Goal: Information Seeking & Learning: Learn about a topic

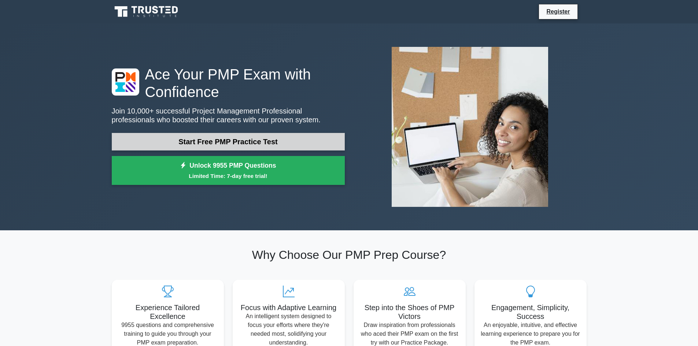
click at [221, 143] on link "Start Free PMP Practice Test" at bounding box center [228, 142] width 233 height 18
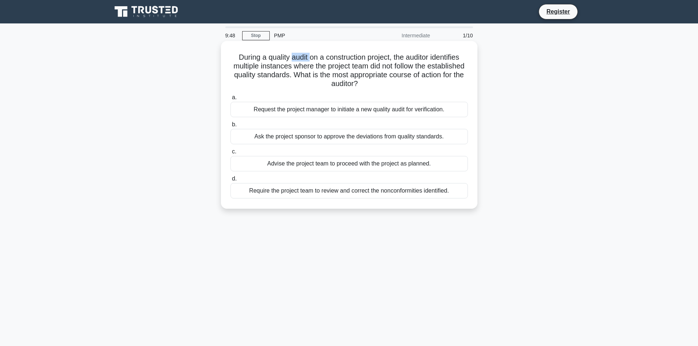
drag, startPoint x: 290, startPoint y: 60, endPoint x: 309, endPoint y: 60, distance: 19.1
click at [309, 60] on h5 "During a quality audit on a construction project, the auditor identifies multip…" at bounding box center [349, 71] width 239 height 36
click at [340, 64] on h5 "During a quality audit on a construction project, the auditor identifies multip…" at bounding box center [349, 71] width 239 height 36
click at [389, 109] on div "Request the project manager to initiate a new quality audit for verification." at bounding box center [350, 109] width 238 height 15
click at [231, 100] on input "a. Request the project manager to initiate a new quality audit for verification." at bounding box center [231, 97] width 0 height 5
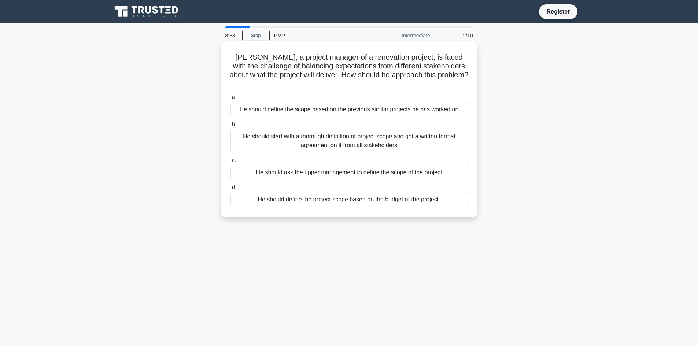
click at [338, 136] on div "He should start with a thorough definition of project scope and get a written f…" at bounding box center [350, 141] width 238 height 24
click at [231, 127] on input "b. He should start with a thorough definition of project scope and get a writte…" at bounding box center [231, 124] width 0 height 5
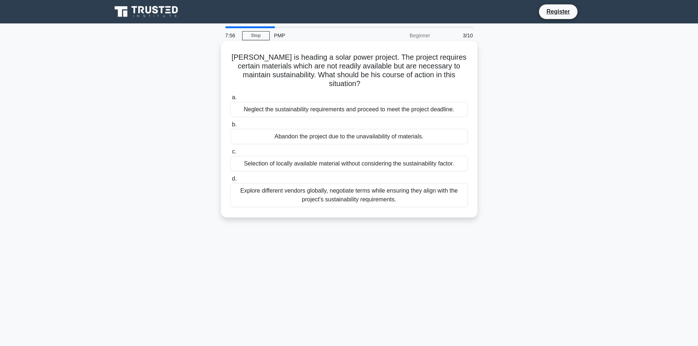
click at [375, 185] on div "Explore different vendors globally, negotiate terms while ensuring they align w…" at bounding box center [350, 195] width 238 height 24
click at [231, 181] on input "d. Explore different vendors globally, negotiate terms while ensuring they alig…" at bounding box center [231, 179] width 0 height 5
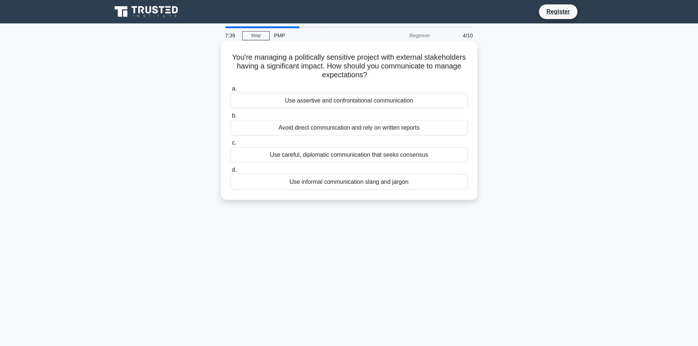
click at [344, 152] on div "Use careful, diplomatic communication that seeks consensus" at bounding box center [350, 154] width 238 height 15
click at [231, 146] on input "c. Use careful, diplomatic communication that seeks consensus" at bounding box center [231, 143] width 0 height 5
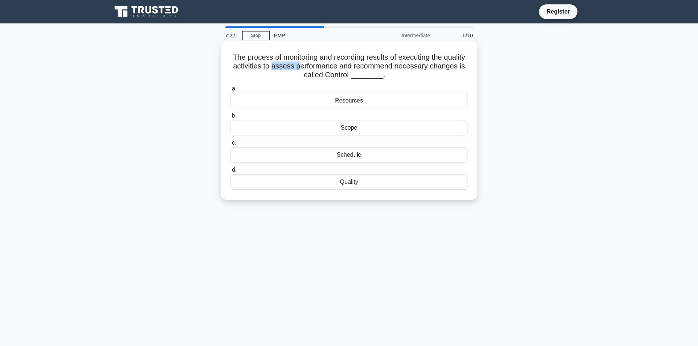
drag, startPoint x: 305, startPoint y: 69, endPoint x: 331, endPoint y: 67, distance: 25.7
click at [331, 67] on h5 "The process of monitoring and recording results of executing the quality activi…" at bounding box center [349, 66] width 239 height 27
click at [340, 71] on h5 "The process of monitoring and recording results of executing the quality activi…" at bounding box center [349, 66] width 239 height 27
drag, startPoint x: 380, startPoint y: 66, endPoint x: 422, endPoint y: 67, distance: 41.1
click at [422, 67] on h5 "The process of monitoring and recording results of executing the quality activi…" at bounding box center [349, 66] width 239 height 27
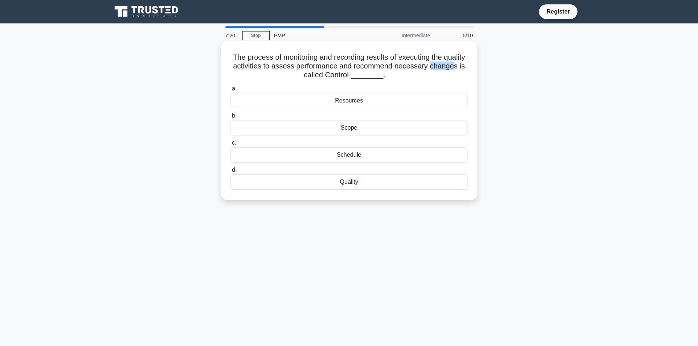
drag, startPoint x: 293, startPoint y: 77, endPoint x: 313, endPoint y: 76, distance: 20.2
click at [312, 75] on h5 "The process of monitoring and recording results of executing the quality activi…" at bounding box center [349, 66] width 239 height 27
click at [408, 90] on label "a. Resources" at bounding box center [350, 96] width 238 height 24
click at [231, 90] on input "a. Resources" at bounding box center [231, 88] width 0 height 5
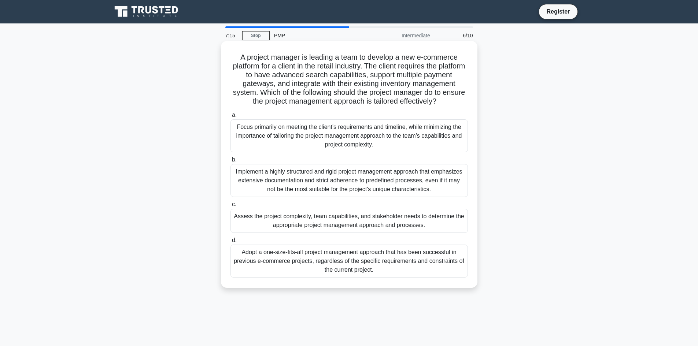
drag, startPoint x: 432, startPoint y: 36, endPoint x: 425, endPoint y: 44, distance: 10.9
click at [433, 36] on div "Intermediate" at bounding box center [403, 35] width 64 height 15
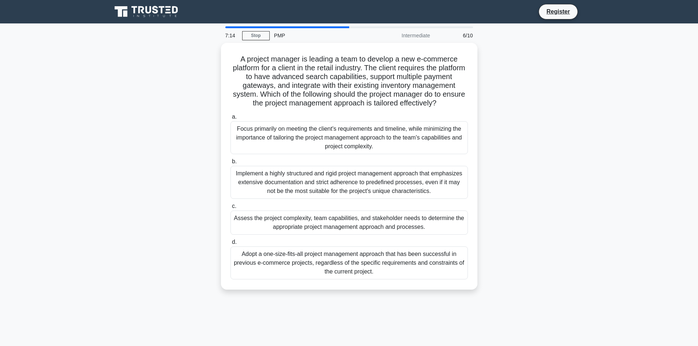
click at [342, 33] on div "PMP" at bounding box center [320, 35] width 101 height 15
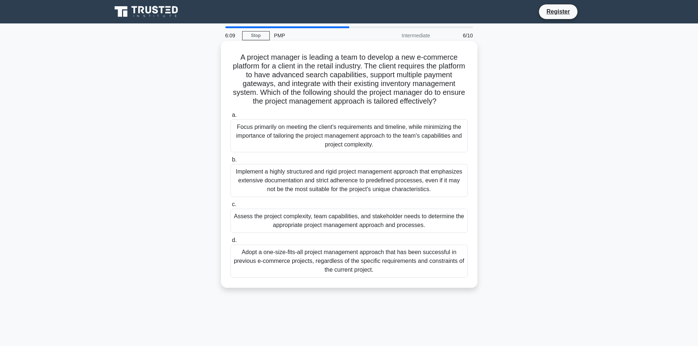
click at [413, 222] on div "Assess the project complexity, team capabilities, and stakeholder needs to dete…" at bounding box center [350, 221] width 238 height 24
click at [231, 207] on input "c. Assess the project complexity, team capabilities, and stakeholder needs to d…" at bounding box center [231, 204] width 0 height 5
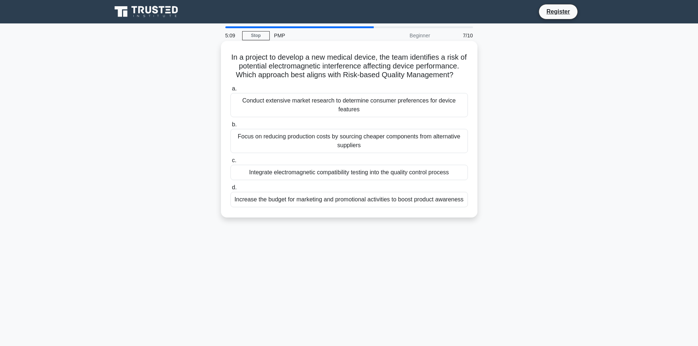
click at [382, 176] on div "Integrate electromagnetic compatibility testing into the quality control process" at bounding box center [350, 172] width 238 height 15
click at [231, 163] on input "c. Integrate electromagnetic compatibility testing into the quality control pro…" at bounding box center [231, 160] width 0 height 5
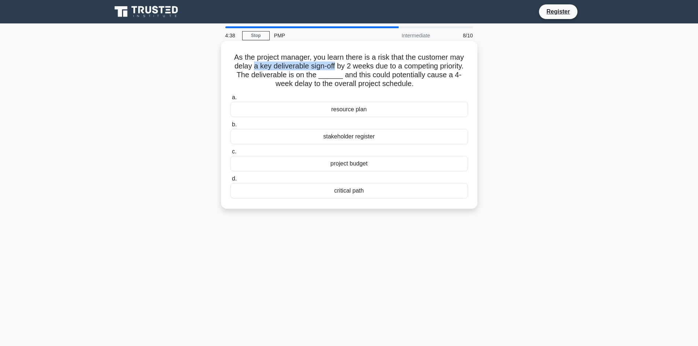
drag, startPoint x: 262, startPoint y: 65, endPoint x: 335, endPoint y: 67, distance: 73.7
click at [335, 67] on h5 "As the project manager, you learn there is a risk that the customer may delay a…" at bounding box center [349, 71] width 239 height 36
drag, startPoint x: 352, startPoint y: 66, endPoint x: 470, endPoint y: 67, distance: 117.7
click at [470, 67] on div "As the project manager, you learn there is a risk that the customer may delay a…" at bounding box center [349, 125] width 251 height 162
drag, startPoint x: 241, startPoint y: 77, endPoint x: 309, endPoint y: 76, distance: 68.5
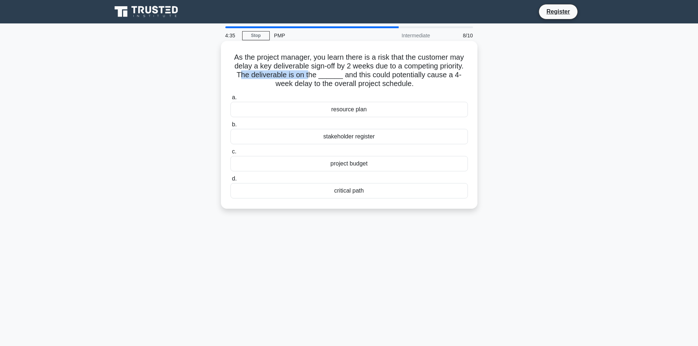
click at [309, 76] on h5 "As the project manager, you learn there is a risk that the customer may delay a…" at bounding box center [349, 71] width 239 height 36
drag, startPoint x: 362, startPoint y: 76, endPoint x: 379, endPoint y: 77, distance: 16.9
click at [375, 76] on h5 "As the project manager, you learn there is a risk that the customer may delay a…" at bounding box center [349, 71] width 239 height 36
click at [323, 78] on h5 "As the project manager, you learn there is a risk that the customer may delay a…" at bounding box center [349, 71] width 239 height 36
click at [337, 136] on div "stakeholder register" at bounding box center [350, 136] width 238 height 15
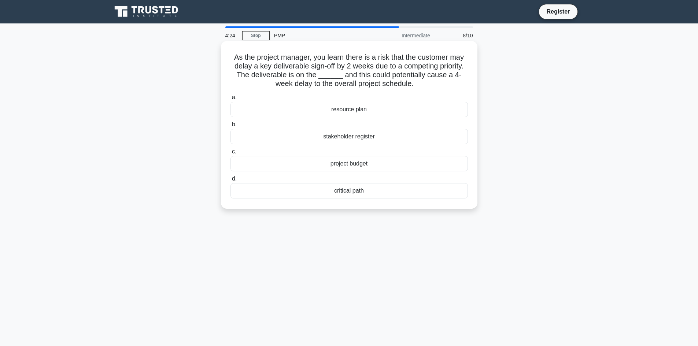
click at [231, 127] on input "b. stakeholder register" at bounding box center [231, 124] width 0 height 5
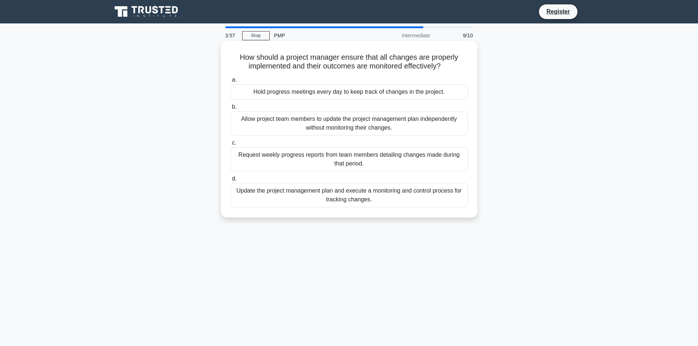
click at [365, 199] on div "Update the project management plan and execute a monitoring and control process…" at bounding box center [350, 195] width 238 height 24
click at [231, 181] on input "d. Update the project management plan and execute a monitoring and control proc…" at bounding box center [231, 179] width 0 height 5
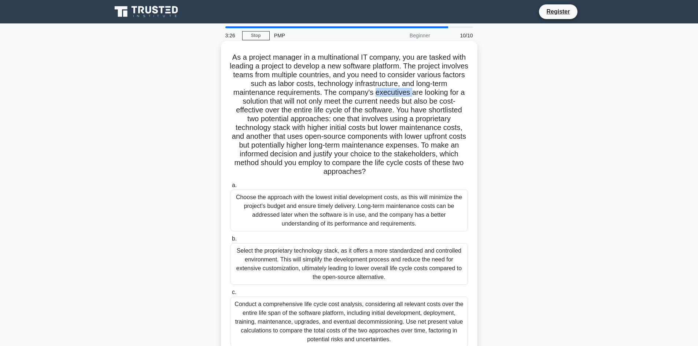
drag, startPoint x: 395, startPoint y: 93, endPoint x: 434, endPoint y: 95, distance: 38.2
click at [432, 95] on h5 "As a project manager in a multinational IT company, you are tasked with leading…" at bounding box center [349, 115] width 239 height 124
drag, startPoint x: 253, startPoint y: 100, endPoint x: 426, endPoint y: 103, distance: 173.0
click at [426, 103] on h5 "As a project manager in a multinational IT company, you are tasked with leading…" at bounding box center [349, 115] width 239 height 124
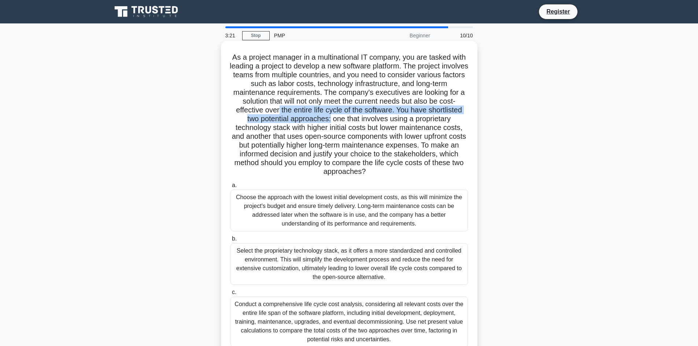
drag, startPoint x: 321, startPoint y: 114, endPoint x: 386, endPoint y: 119, distance: 65.4
click at [375, 118] on h5 "As a project manager in a multinational IT company, you are tasked with leading…" at bounding box center [349, 115] width 239 height 124
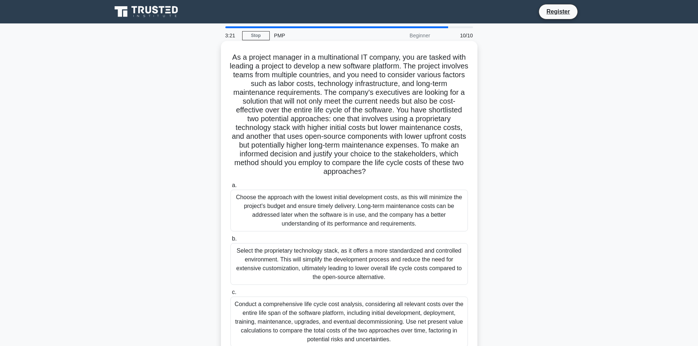
click at [434, 125] on h5 "As a project manager in a multinational IT company, you are tasked with leading…" at bounding box center [349, 115] width 239 height 124
drag, startPoint x: 356, startPoint y: 135, endPoint x: 400, endPoint y: 133, distance: 44.1
click at [400, 133] on h5 "As a project manager in a multinational IT company, you are tasked with leading…" at bounding box center [349, 115] width 239 height 124
drag, startPoint x: 300, startPoint y: 147, endPoint x: 316, endPoint y: 147, distance: 16.1
click at [309, 147] on h5 "As a project manager in a multinational IT company, you are tasked with leading…" at bounding box center [349, 115] width 239 height 124
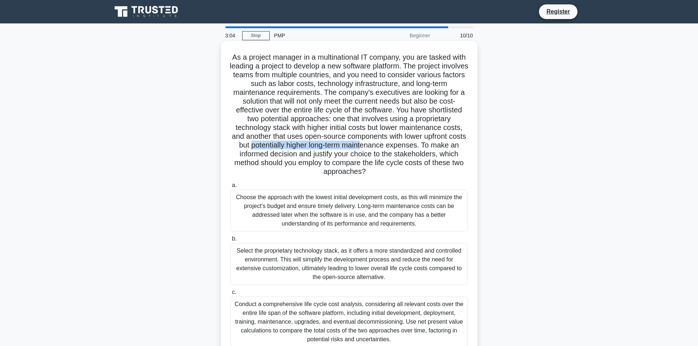
drag, startPoint x: 328, startPoint y: 147, endPoint x: 443, endPoint y: 148, distance: 115.8
click at [443, 148] on h5 "As a project manager in a multinational IT company, you are tasked with leading…" at bounding box center [349, 115] width 239 height 124
drag, startPoint x: 271, startPoint y: 154, endPoint x: 301, endPoint y: 154, distance: 30.1
click at [301, 154] on h5 "As a project manager in a multinational IT company, you are tasked with leading…" at bounding box center [349, 115] width 239 height 124
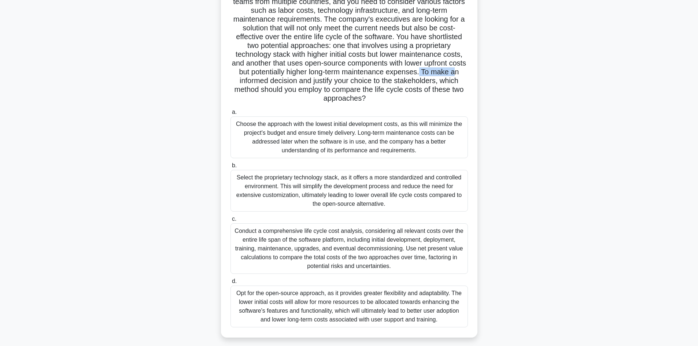
scroll to position [79, 0]
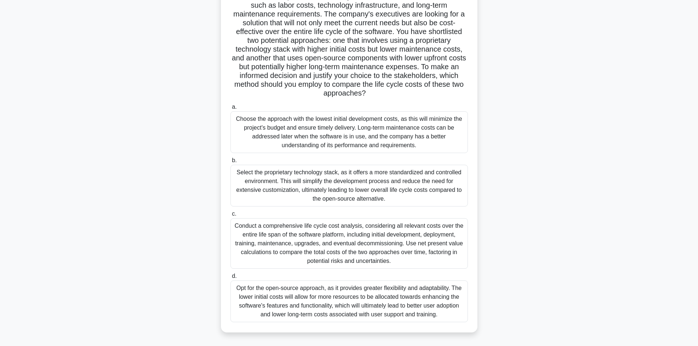
click at [371, 188] on div "Select the proprietary technology stack, as it offers a more standardized and c…" at bounding box center [350, 186] width 238 height 42
click at [231, 163] on input "b. Select the proprietary technology stack, as it offers a more standardized an…" at bounding box center [231, 160] width 0 height 5
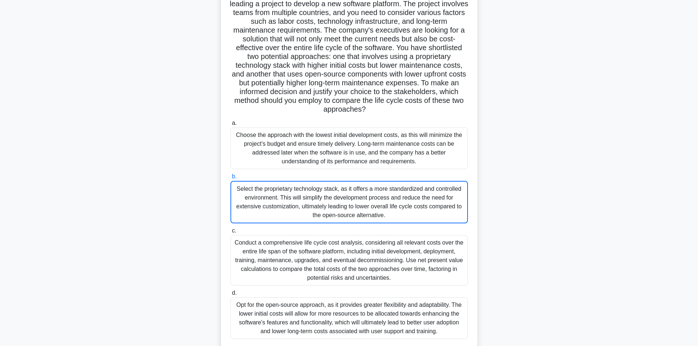
scroll to position [11, 0]
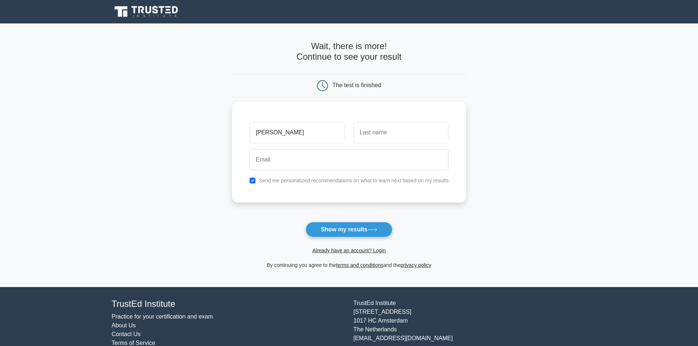
type input "Aiman"
click at [380, 129] on input "text" at bounding box center [401, 132] width 95 height 21
type input "Syazwan"
click at [369, 166] on input "email" at bounding box center [349, 159] width 199 height 21
type input "aiman.syazwan0303@gmail.com"
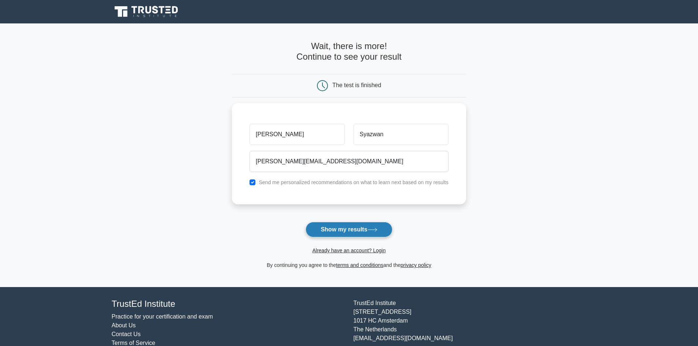
click at [344, 235] on button "Show my results" at bounding box center [349, 229] width 86 height 15
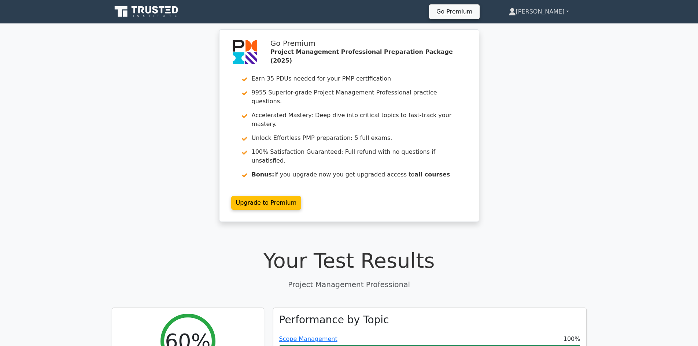
click at [574, 10] on link "[PERSON_NAME]" at bounding box center [539, 11] width 96 height 15
click at [571, 9] on link "[PERSON_NAME]" at bounding box center [539, 11] width 96 height 15
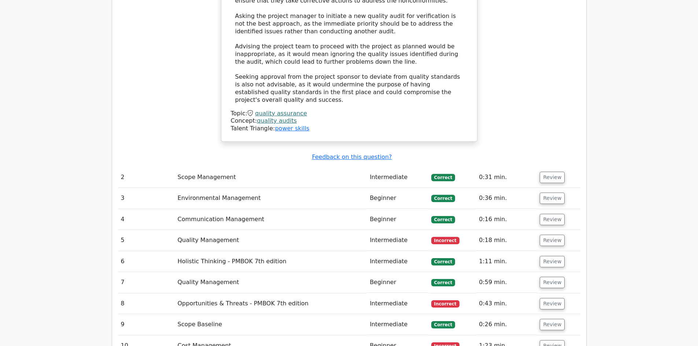
scroll to position [928, 0]
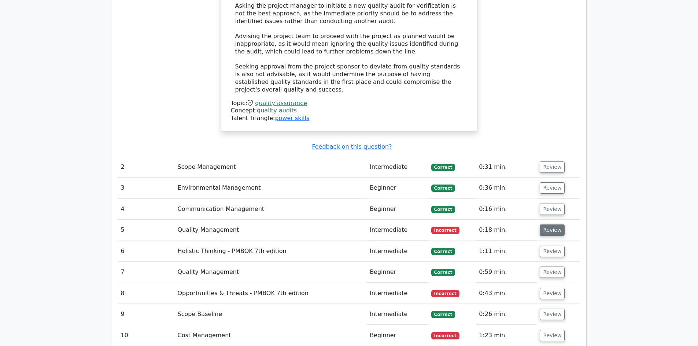
click at [548, 225] on button "Review" at bounding box center [552, 230] width 25 height 11
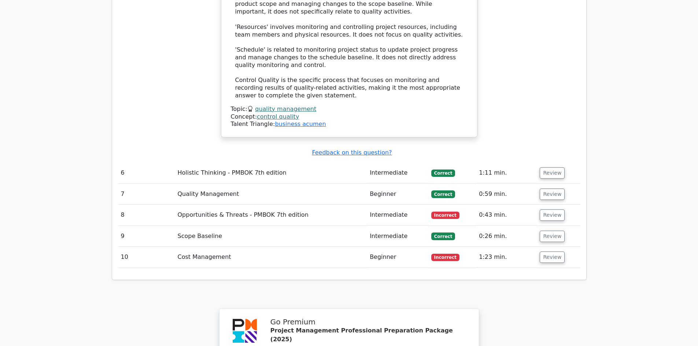
scroll to position [1466, 0]
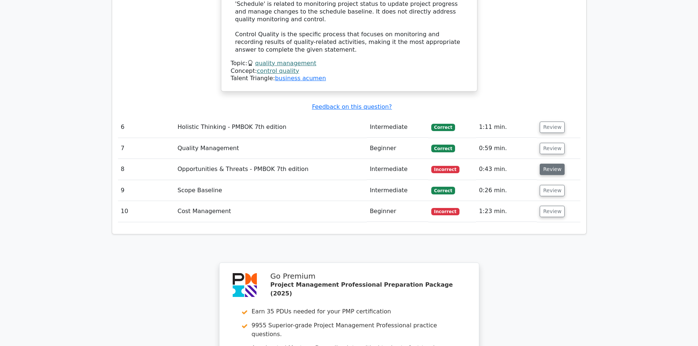
click at [554, 164] on button "Review" at bounding box center [552, 169] width 25 height 11
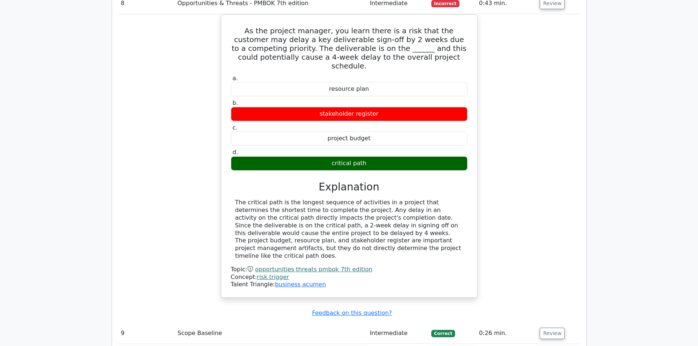
scroll to position [1735, 0]
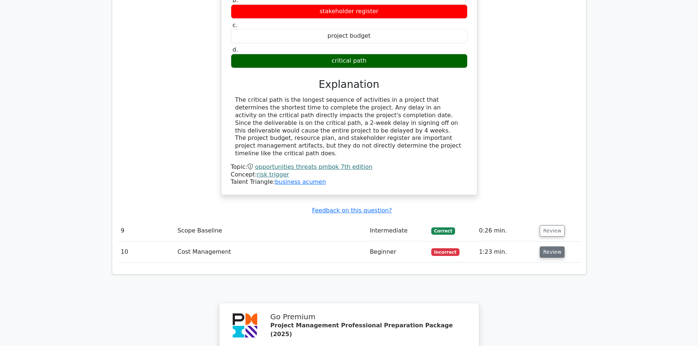
click at [552, 247] on button "Review" at bounding box center [552, 252] width 25 height 11
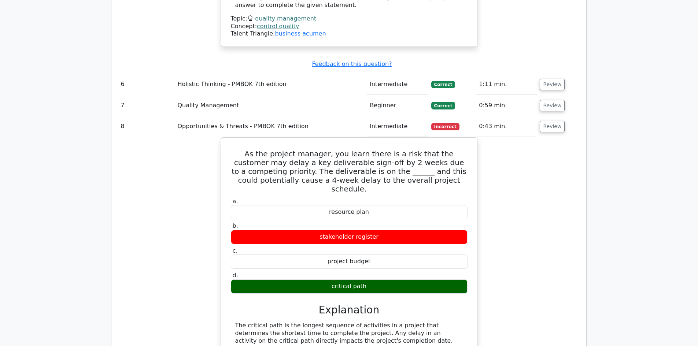
scroll to position [1515, 0]
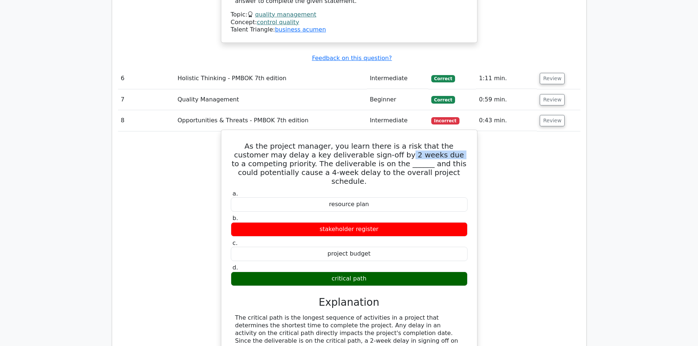
drag, startPoint x: 344, startPoint y: 113, endPoint x: 401, endPoint y: 119, distance: 56.7
click at [391, 142] on h5 "As the project manager, you learn there is a risk that the customer may delay a…" at bounding box center [349, 164] width 238 height 44
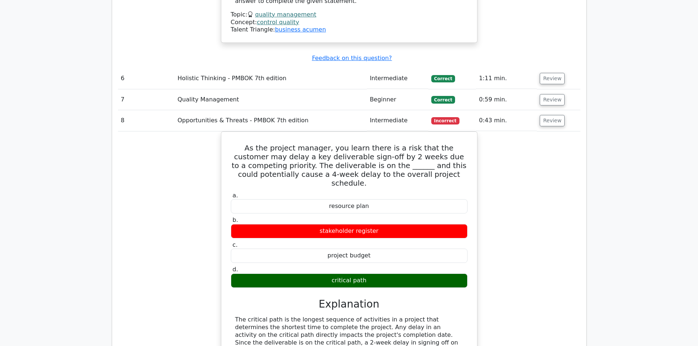
click at [546, 146] on div "As the project manager, you learn there is a risk that the customer may delay a…" at bounding box center [349, 278] width 463 height 293
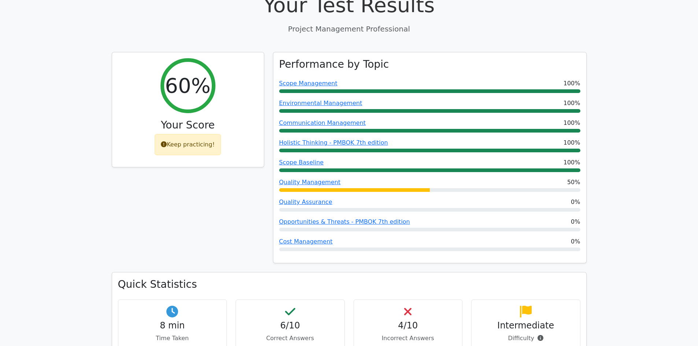
scroll to position [0, 0]
